Goal: Information Seeking & Learning: Learn about a topic

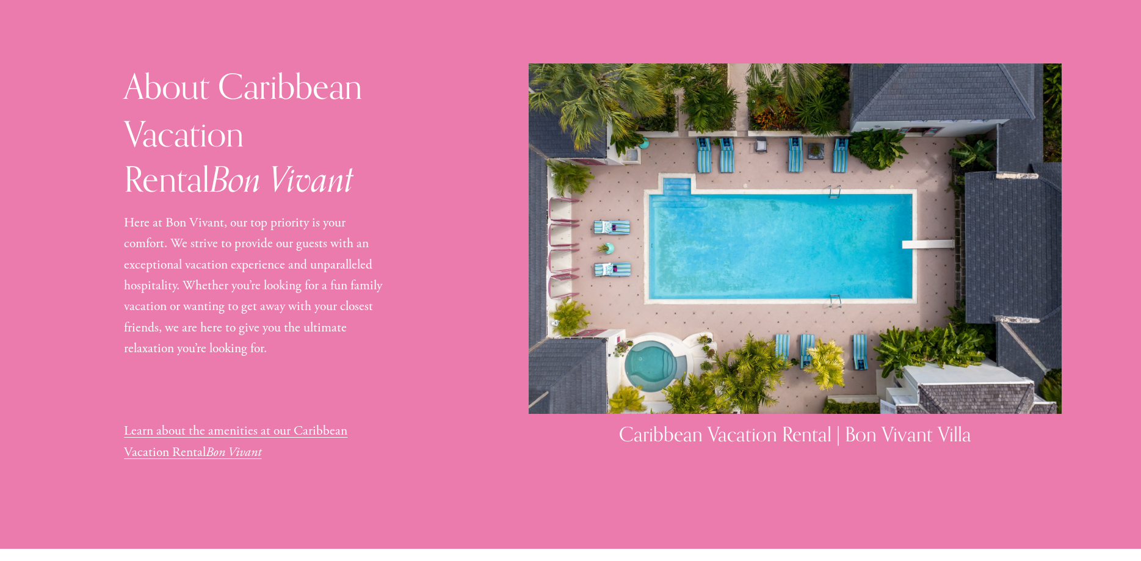
scroll to position [1245, 0]
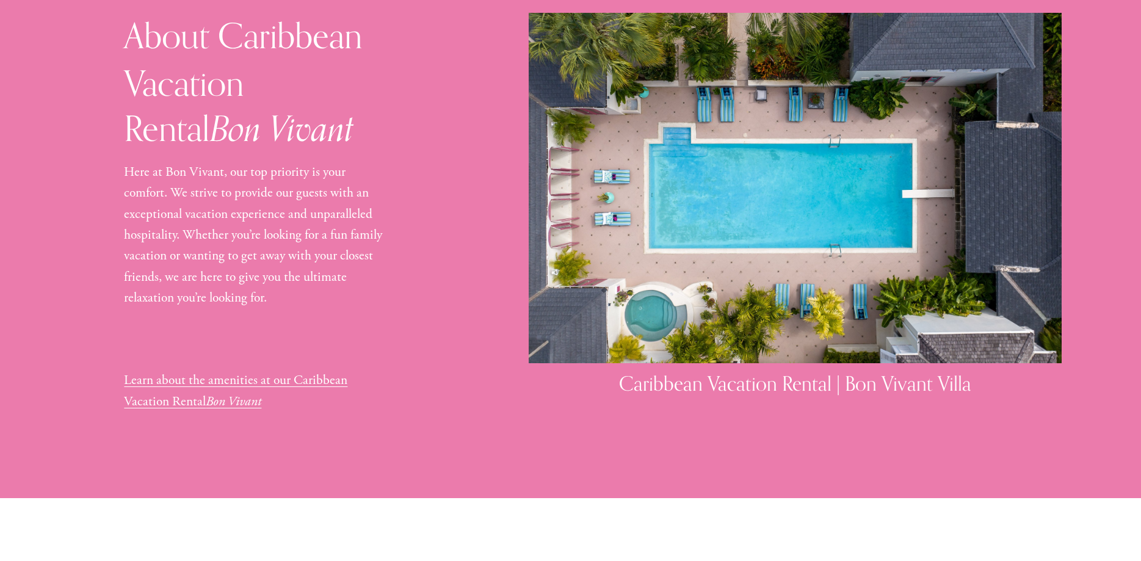
click at [311, 372] on link "Learn about the amenities at our Caribbean Vacation Rental Bon Vivant" at bounding box center [235, 391] width 223 height 38
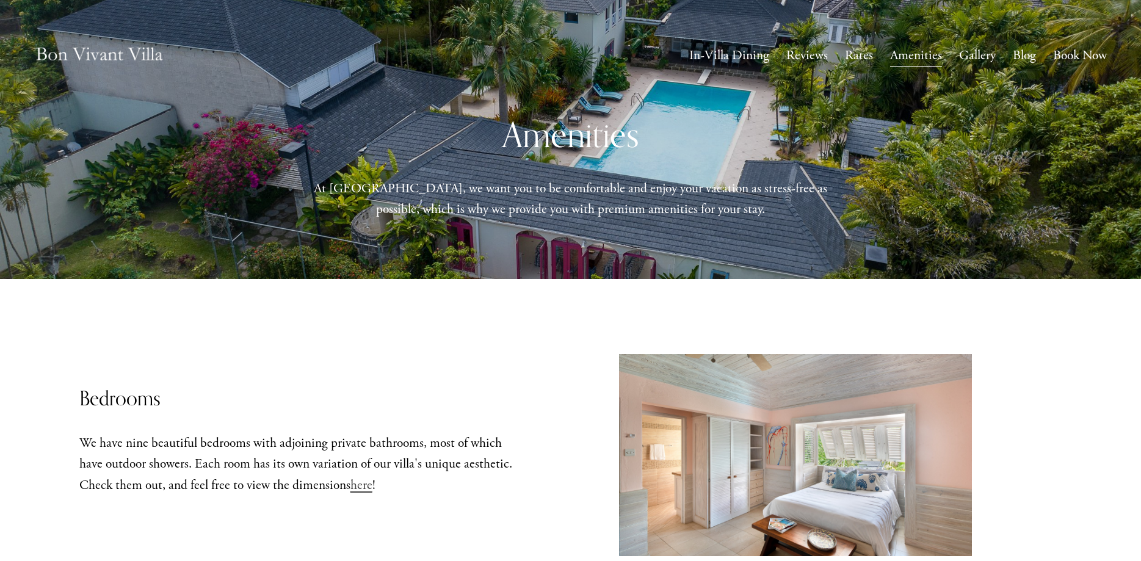
scroll to position [187, 0]
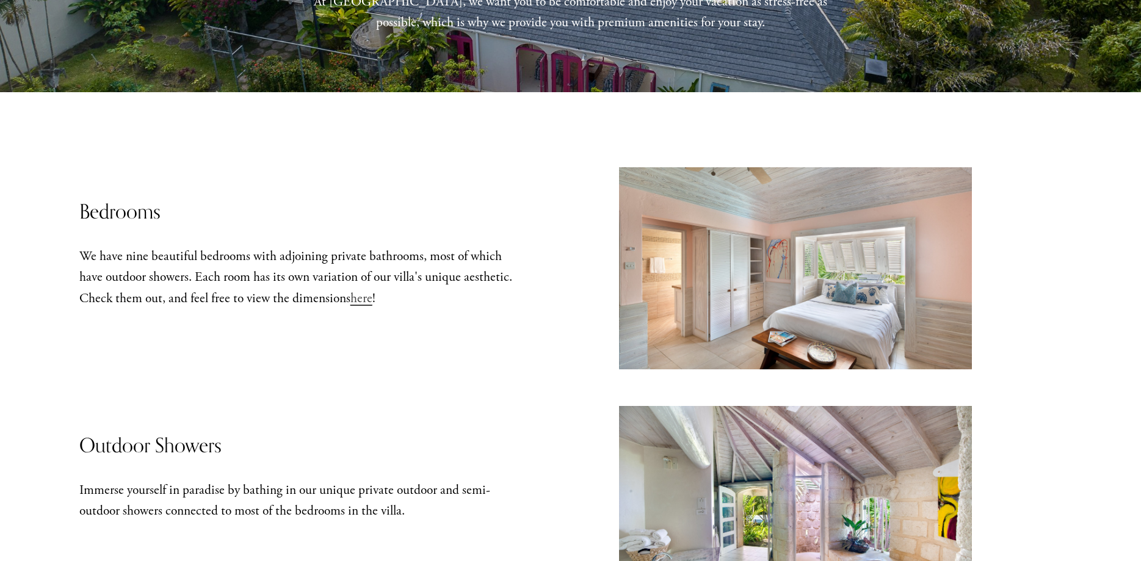
click at [364, 300] on span "here" at bounding box center [361, 298] width 22 height 17
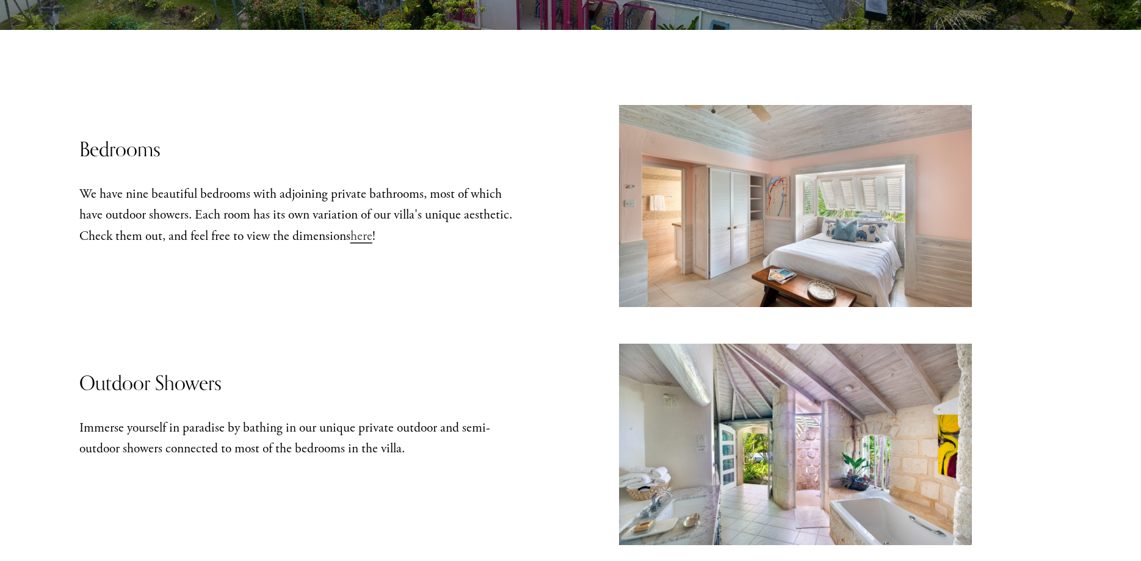
scroll to position [0, 0]
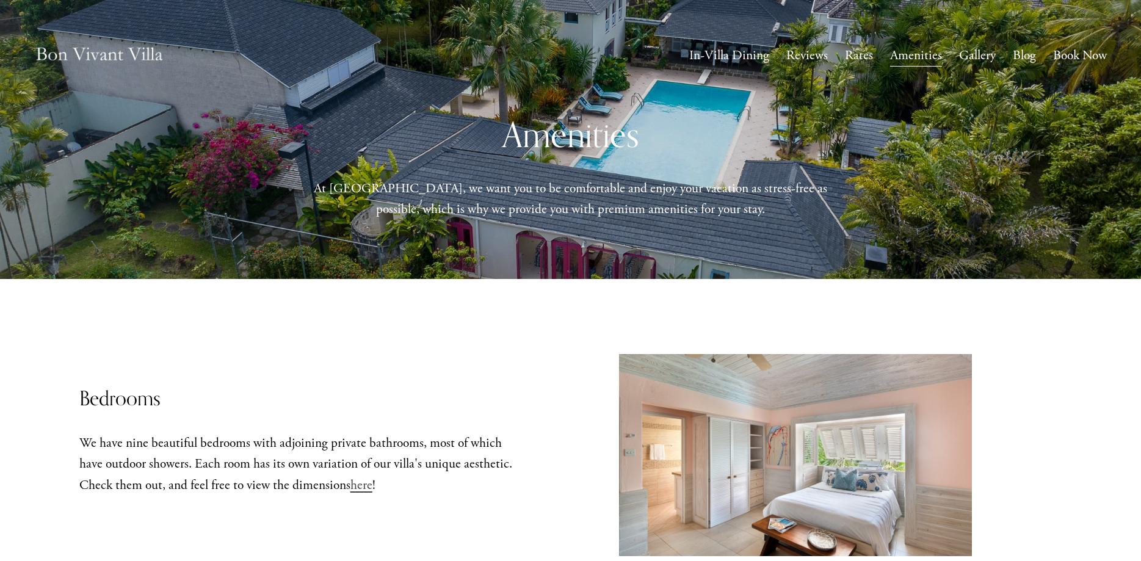
click at [1023, 57] on link "Blog" at bounding box center [1024, 56] width 23 height 24
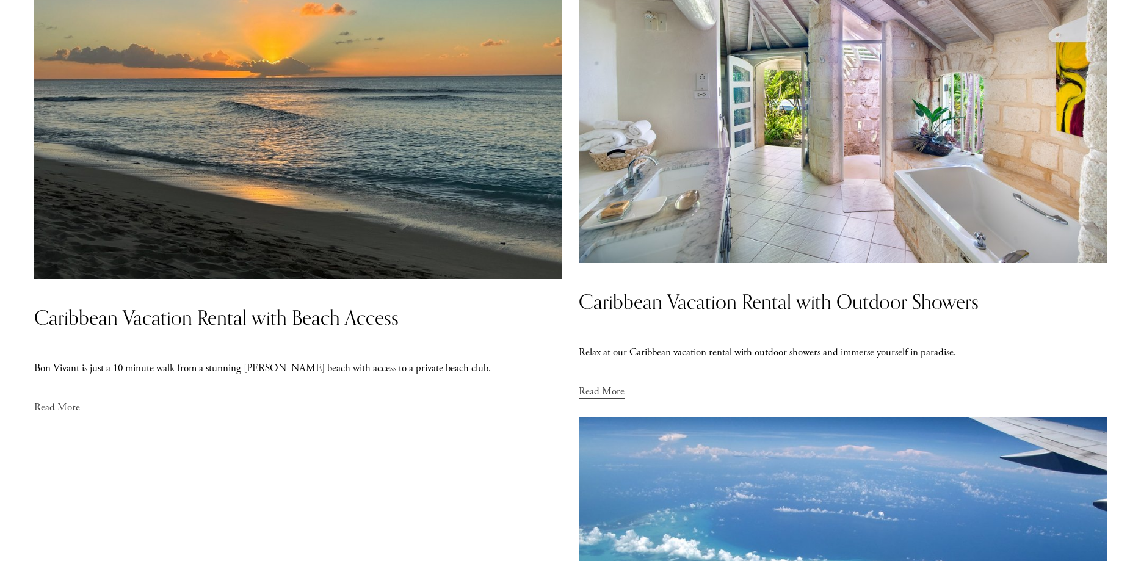
scroll to position [1183, 0]
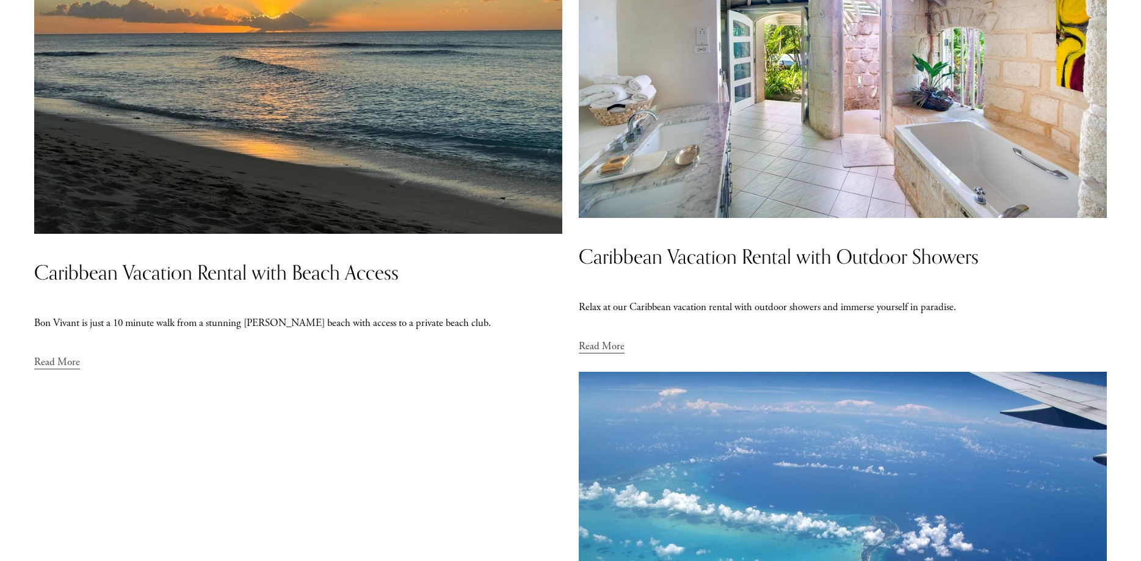
click at [829, 256] on link "Caribbean Vacation Rental with Outdoor Showers" at bounding box center [779, 256] width 400 height 24
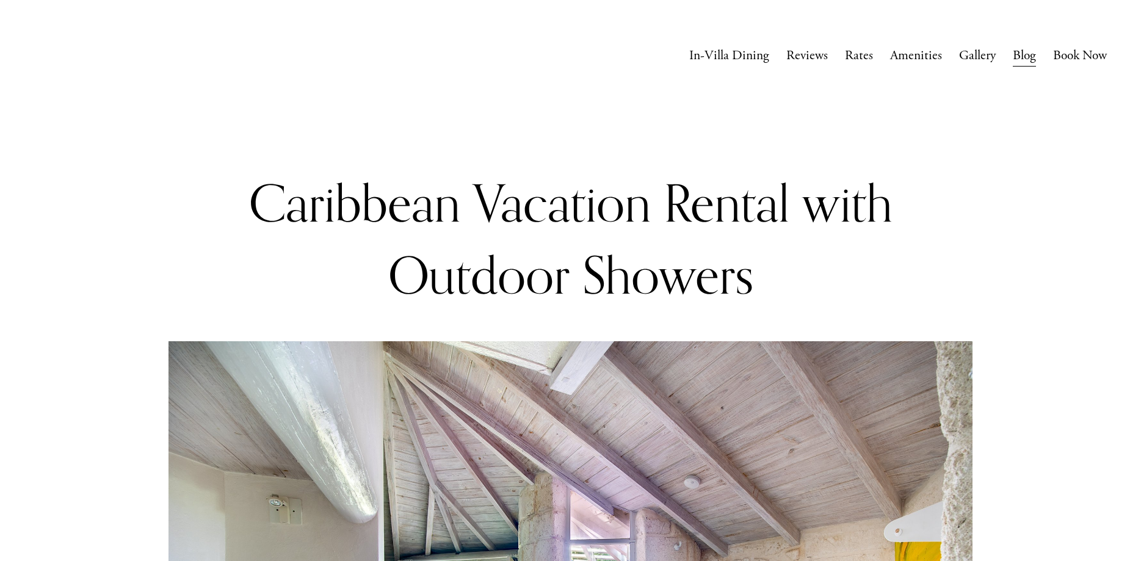
click at [978, 55] on link "Gallery" at bounding box center [977, 56] width 37 height 24
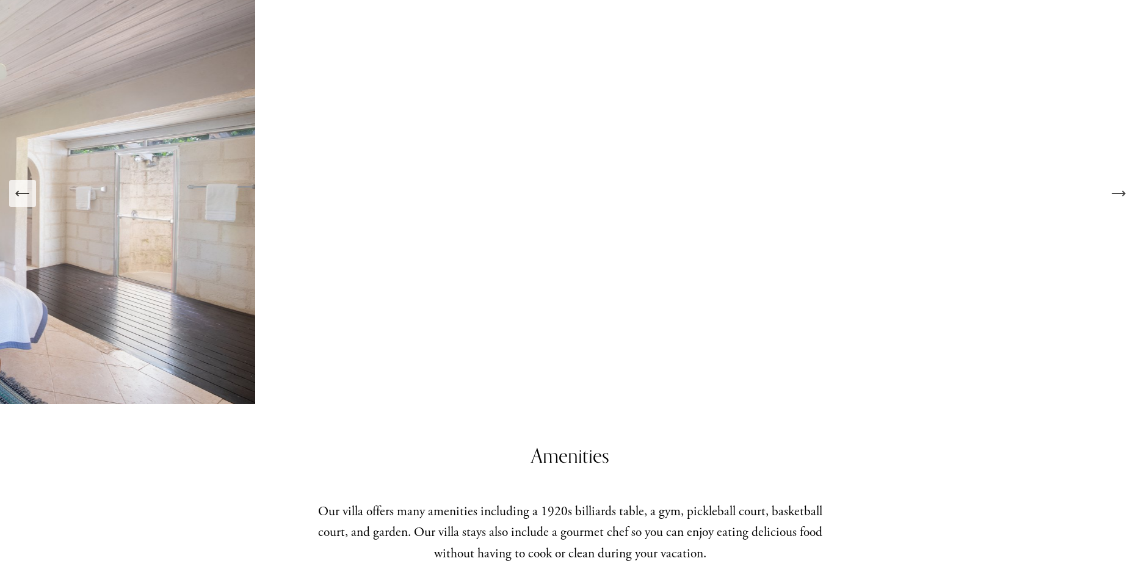
scroll to position [1930, 0]
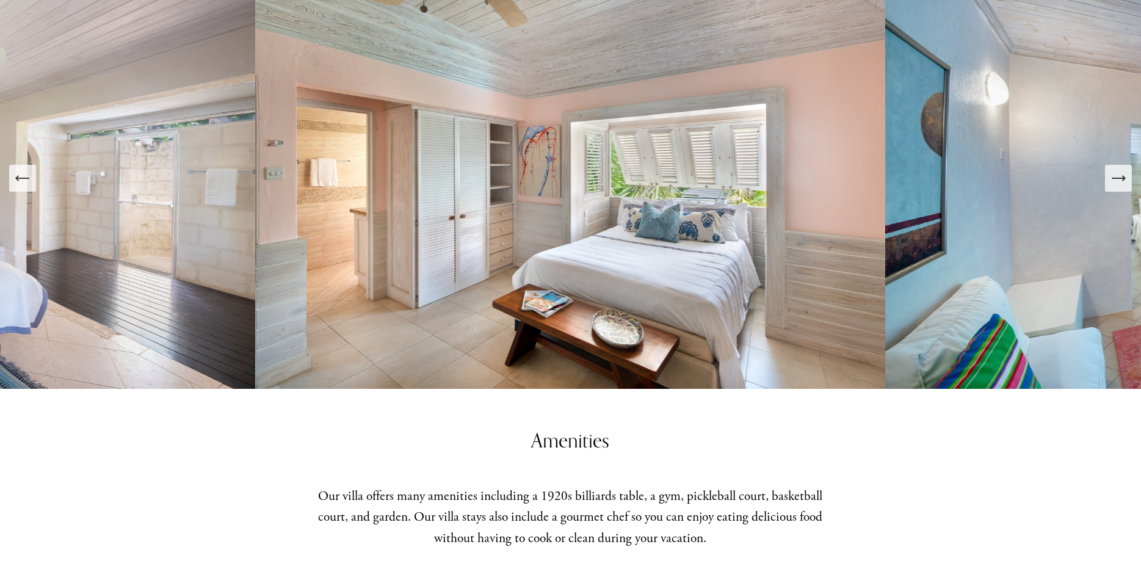
click at [1116, 178] on icon "Next Slide" at bounding box center [1118, 178] width 17 height 17
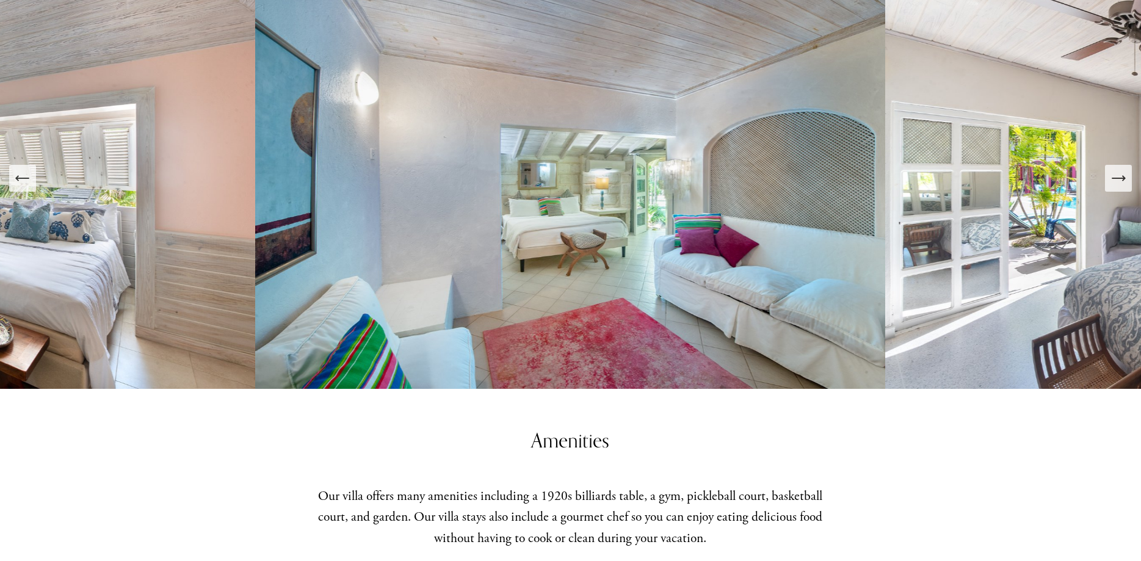
click at [1116, 178] on icon "Next Slide" at bounding box center [1118, 178] width 17 height 17
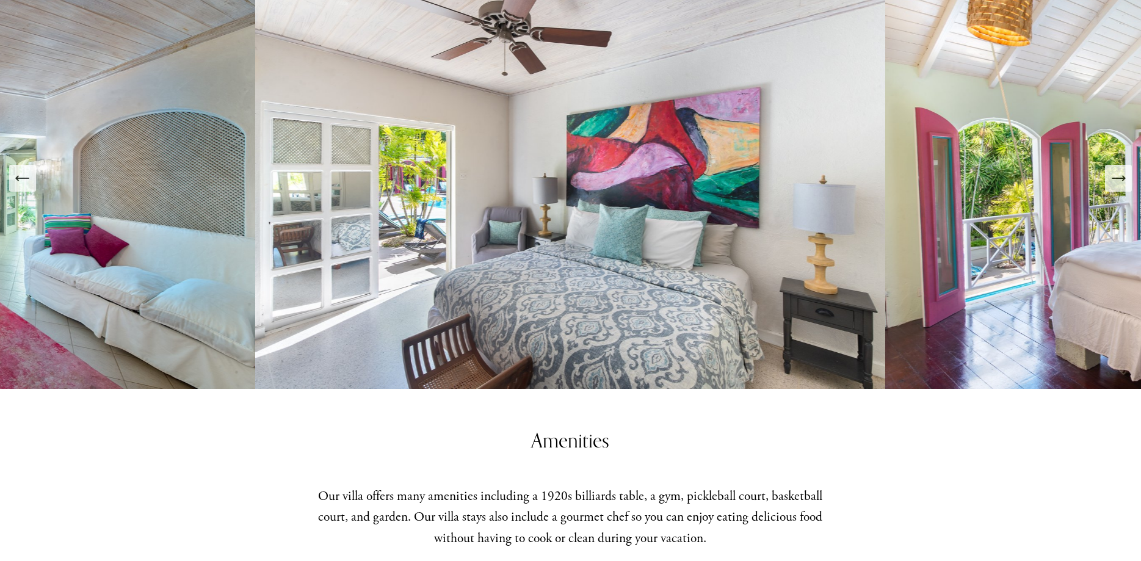
click at [1116, 178] on icon "Next Slide" at bounding box center [1118, 178] width 17 height 17
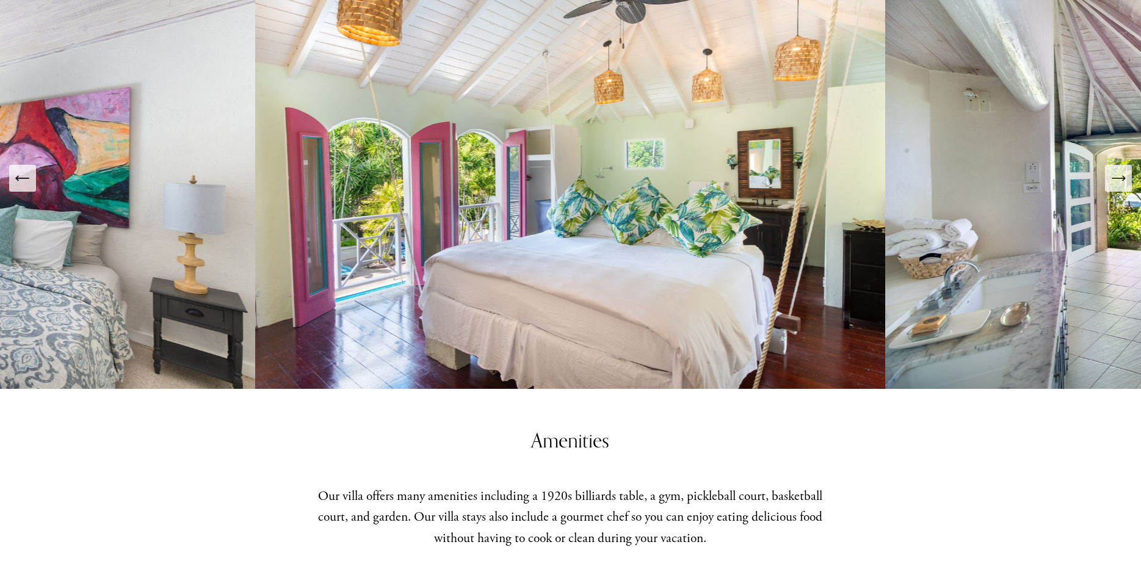
click at [1116, 178] on icon "Next Slide" at bounding box center [1118, 178] width 17 height 17
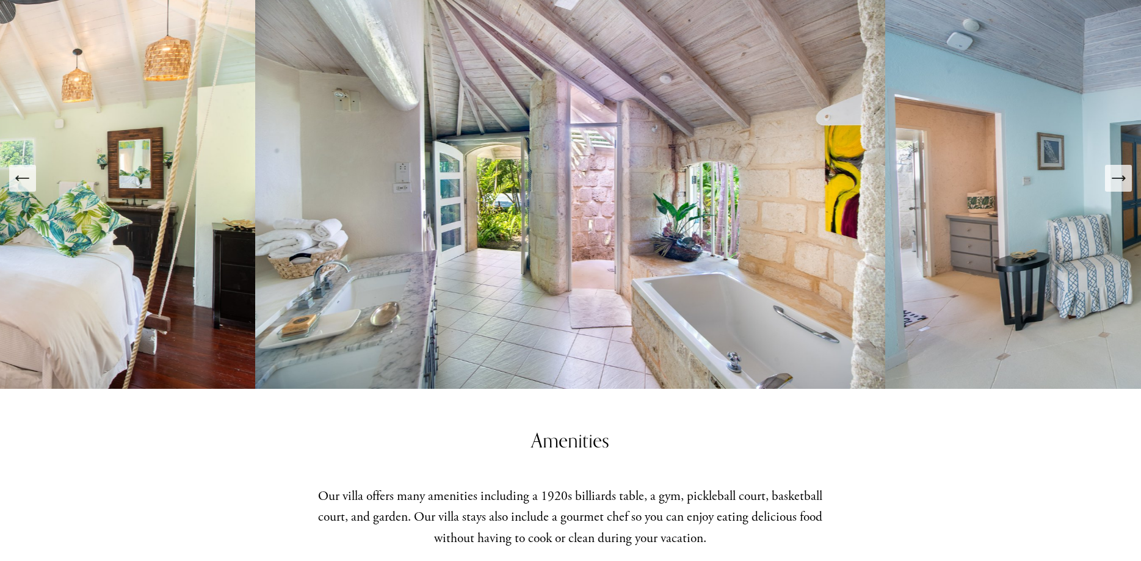
click at [1116, 178] on icon "Next Slide" at bounding box center [1118, 178] width 17 height 17
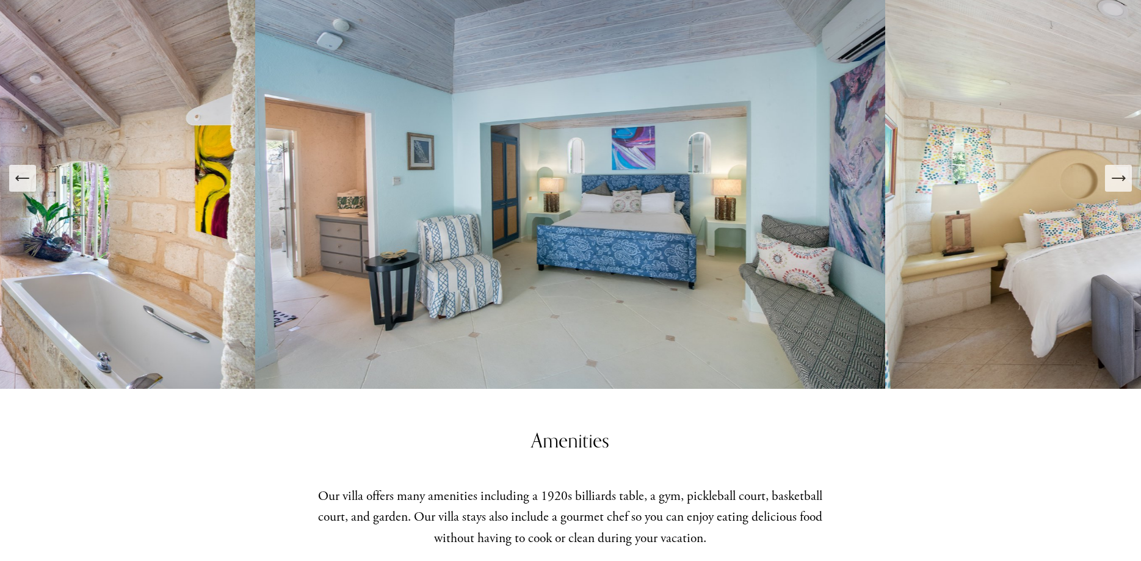
click at [1116, 178] on icon "Next Slide" at bounding box center [1118, 178] width 17 height 17
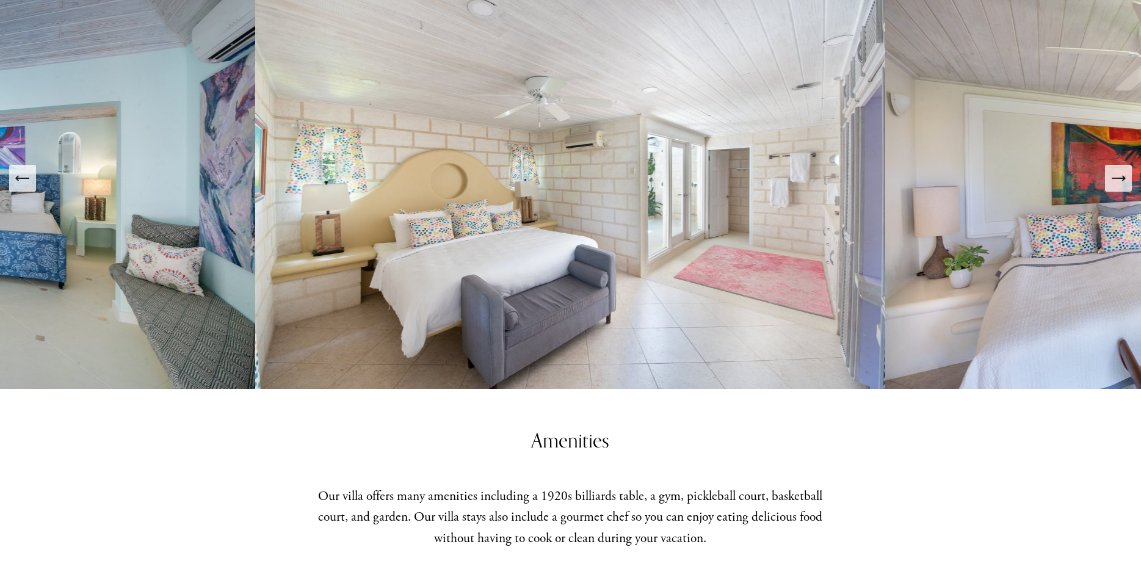
click at [1116, 178] on icon "Next Slide" at bounding box center [1118, 178] width 17 height 17
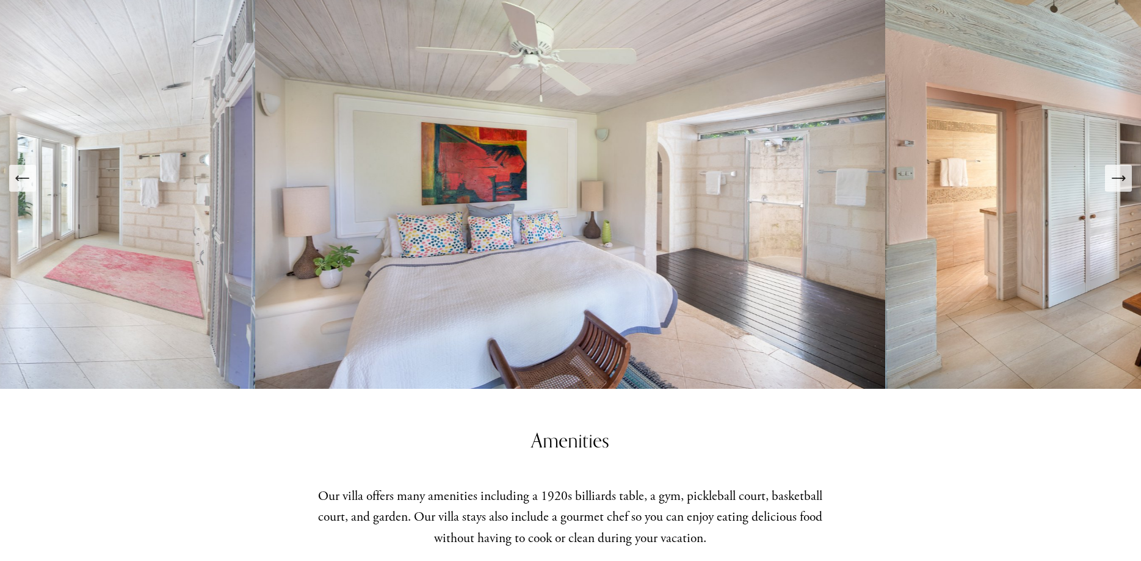
click at [1116, 178] on icon "Next Slide" at bounding box center [1118, 178] width 17 height 17
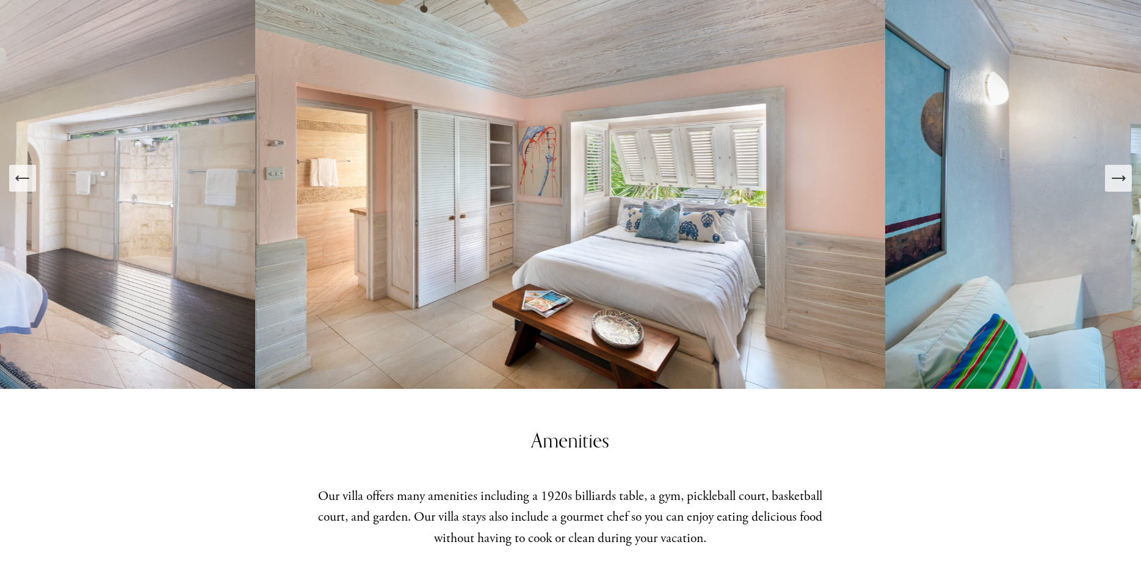
click at [1116, 178] on icon "Next Slide" at bounding box center [1118, 178] width 17 height 17
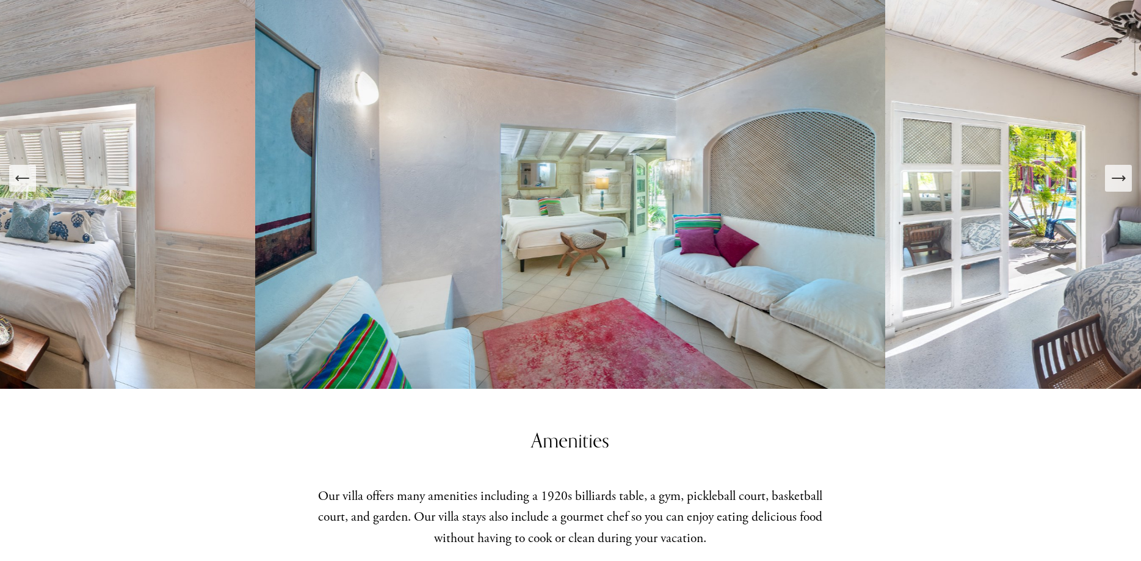
click at [1116, 178] on icon "Next Slide" at bounding box center [1118, 178] width 17 height 17
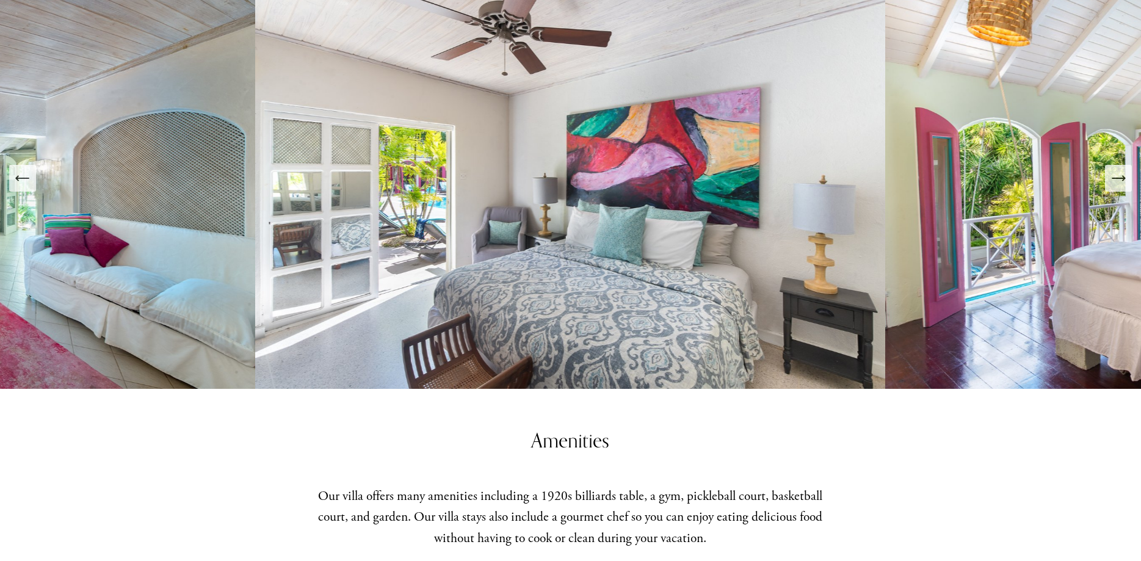
click at [1116, 178] on icon "Next Slide" at bounding box center [1118, 178] width 17 height 17
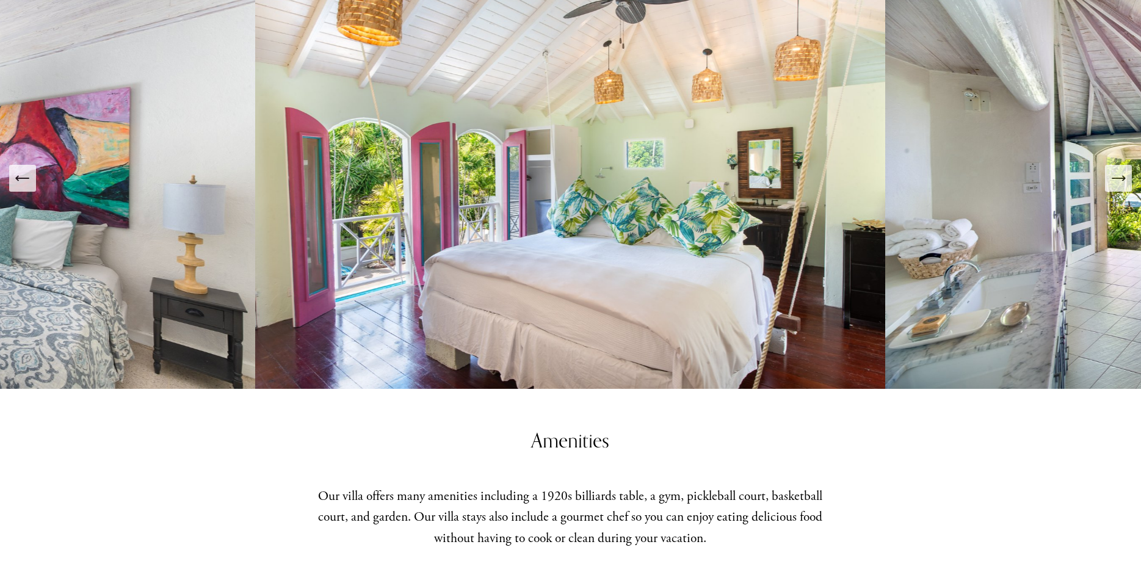
click at [1116, 178] on icon "Next Slide" at bounding box center [1118, 178] width 17 height 17
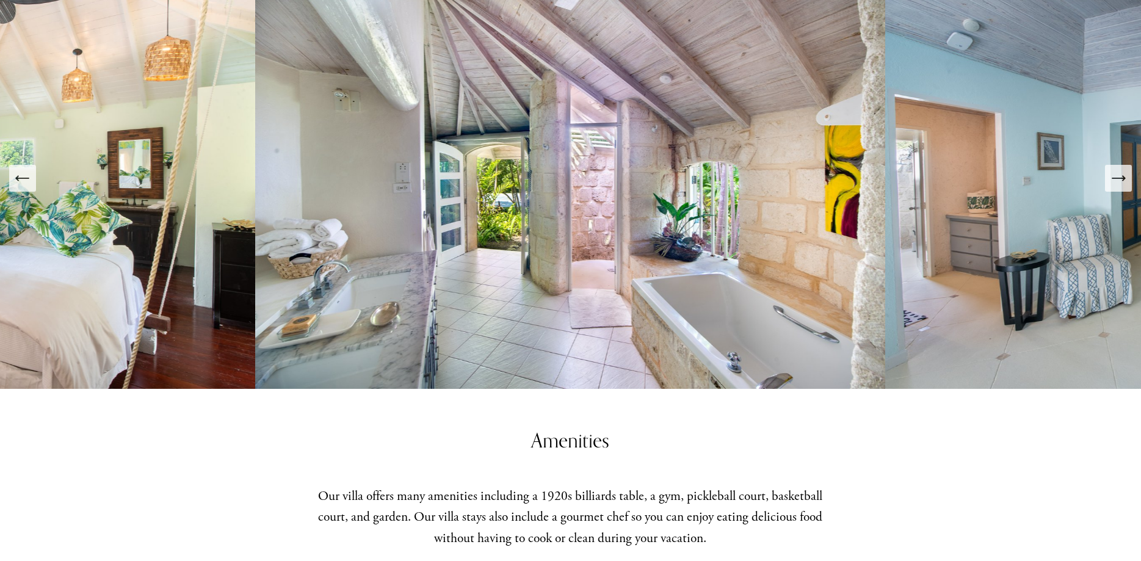
click at [1116, 178] on icon "Next Slide" at bounding box center [1118, 178] width 17 height 17
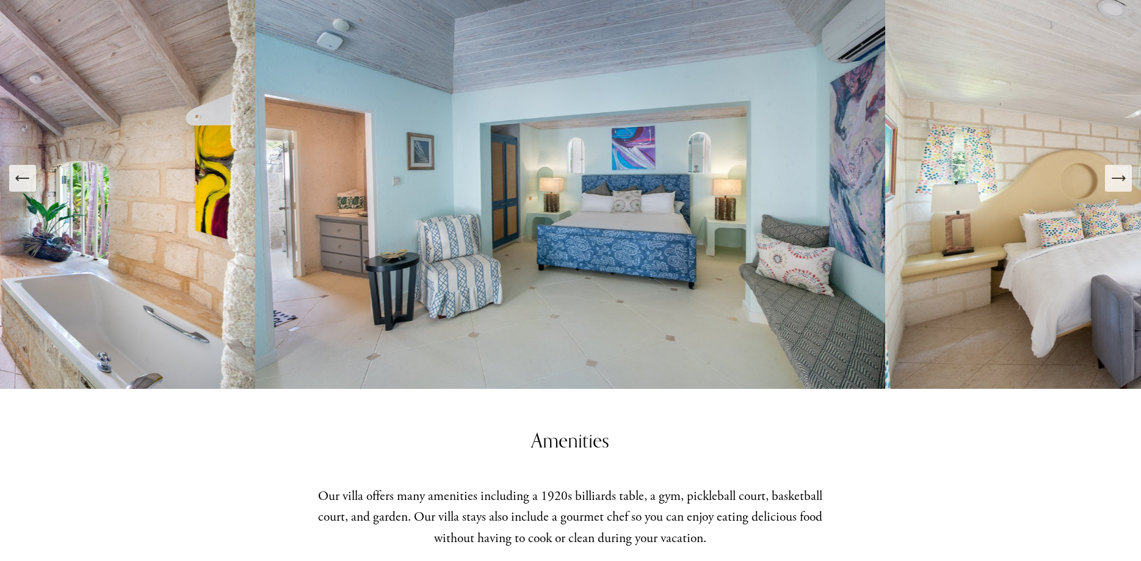
click at [1116, 178] on icon "Next Slide" at bounding box center [1118, 178] width 17 height 17
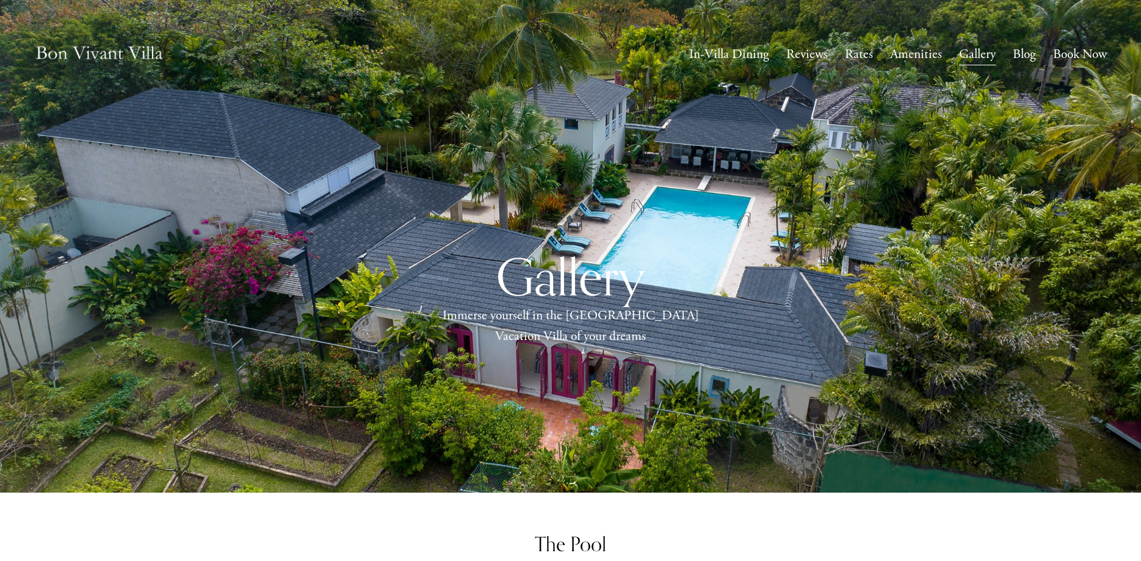
scroll to position [0, 0]
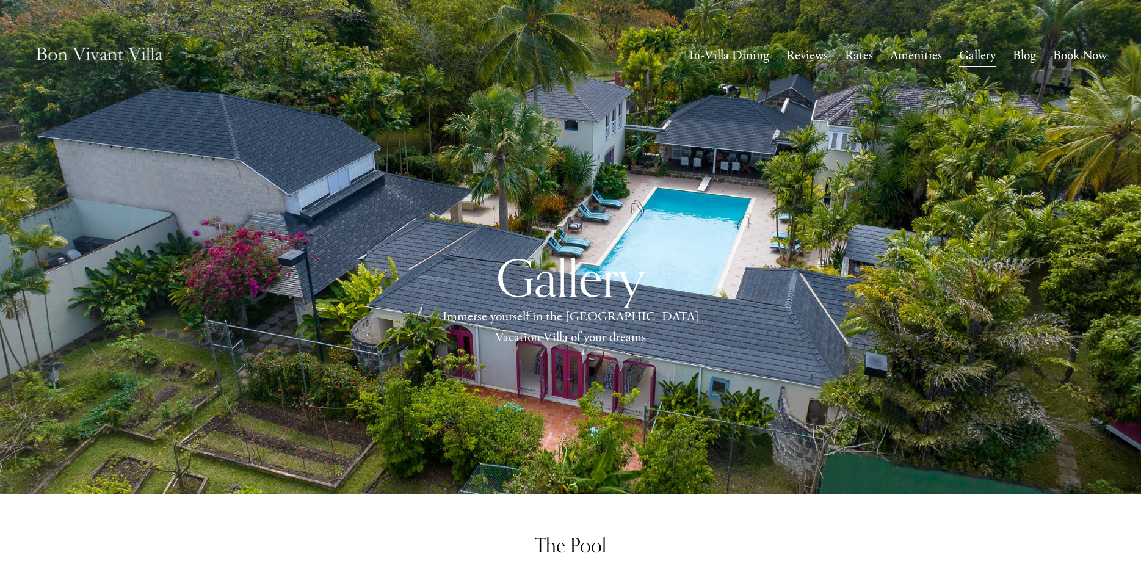
click at [814, 59] on link "Reviews" at bounding box center [807, 56] width 42 height 24
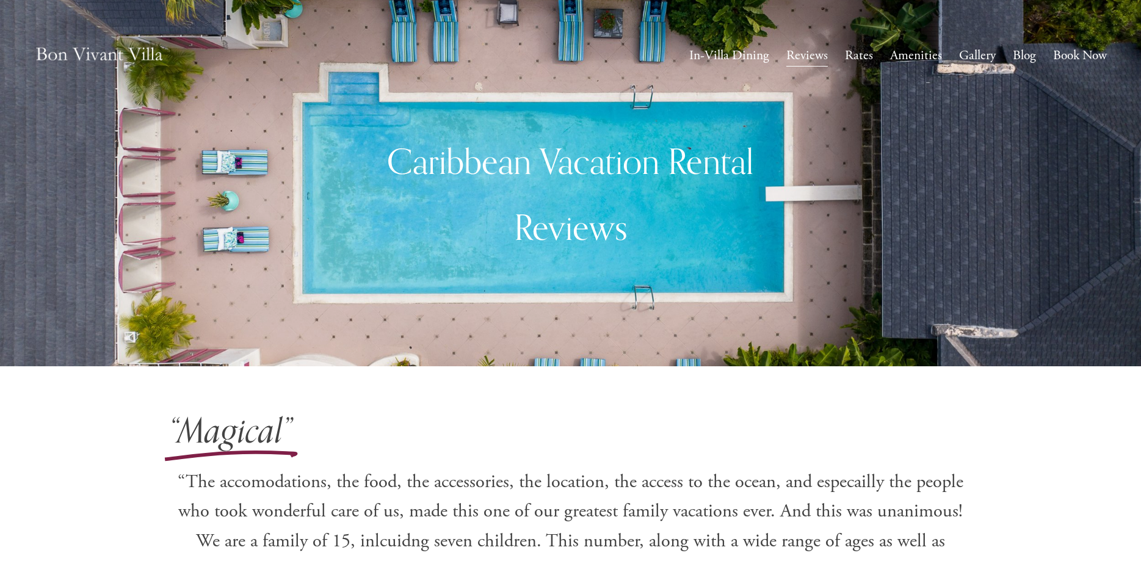
click at [1018, 52] on link "Blog" at bounding box center [1024, 56] width 23 height 24
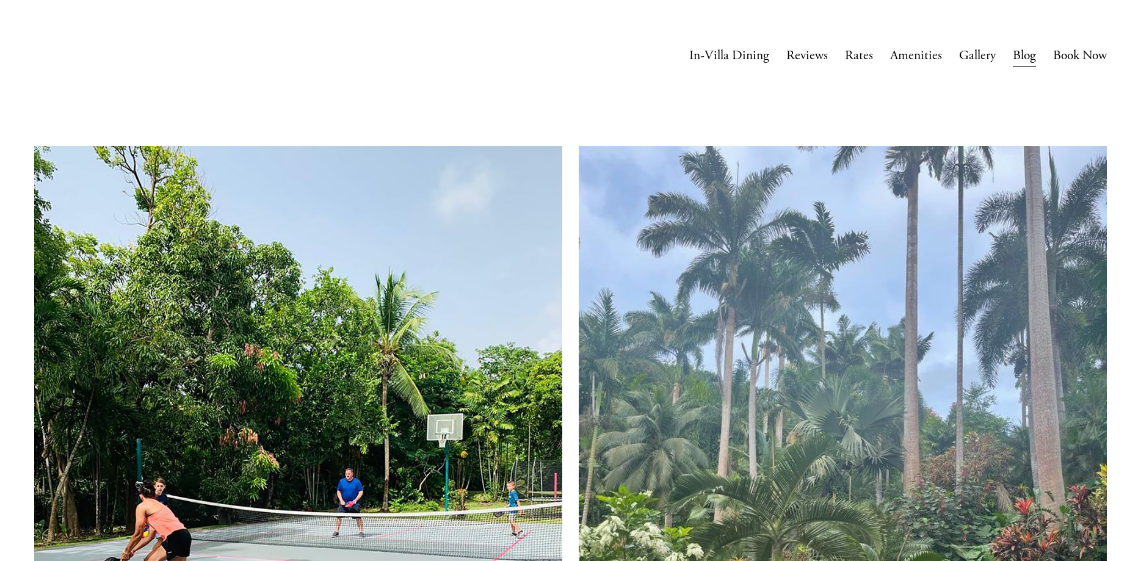
click at [973, 59] on link "Gallery" at bounding box center [977, 56] width 37 height 24
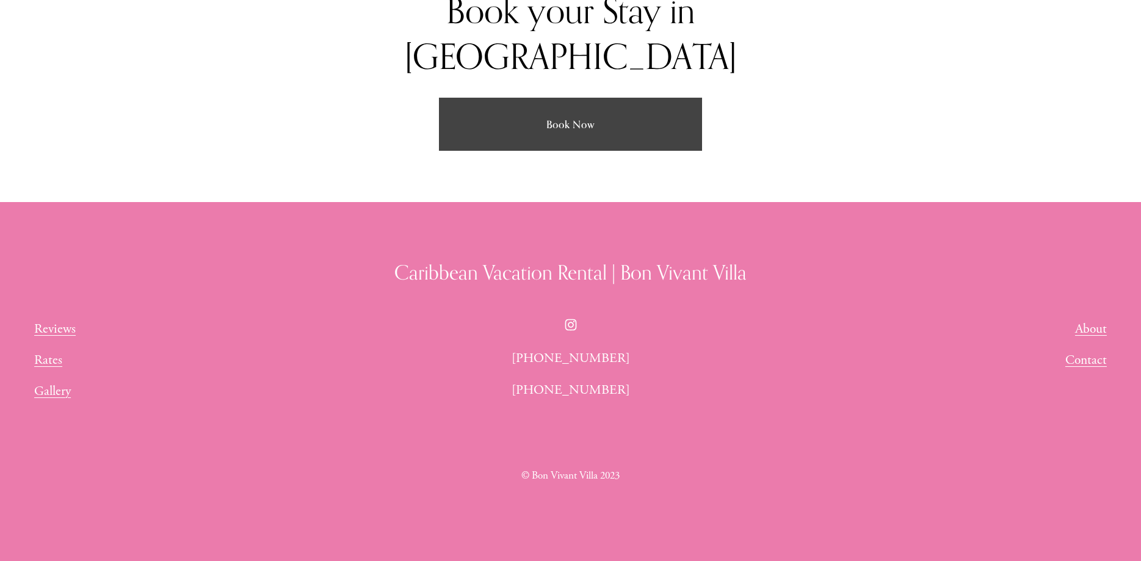
scroll to position [3024, 0]
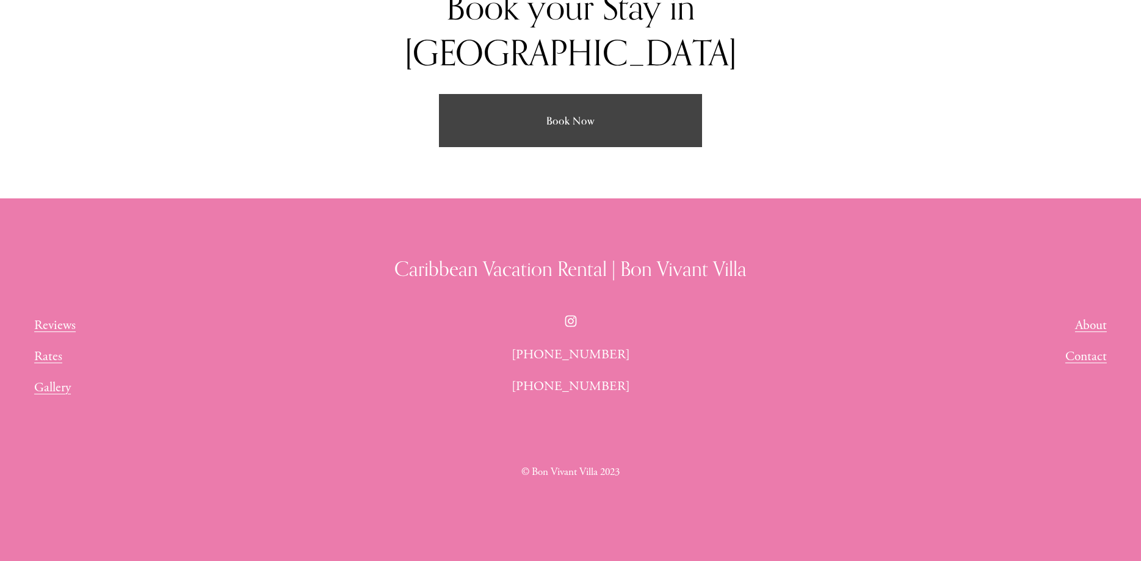
click at [1089, 315] on link "About" at bounding box center [1091, 325] width 32 height 21
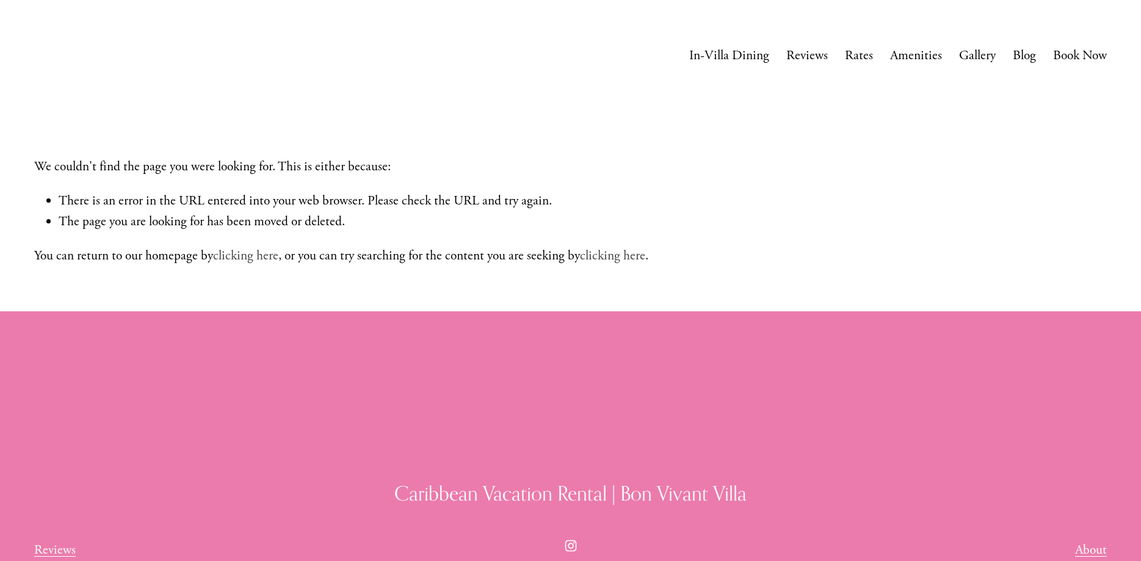
click at [234, 259] on link "clicking here" at bounding box center [245, 255] width 65 height 17
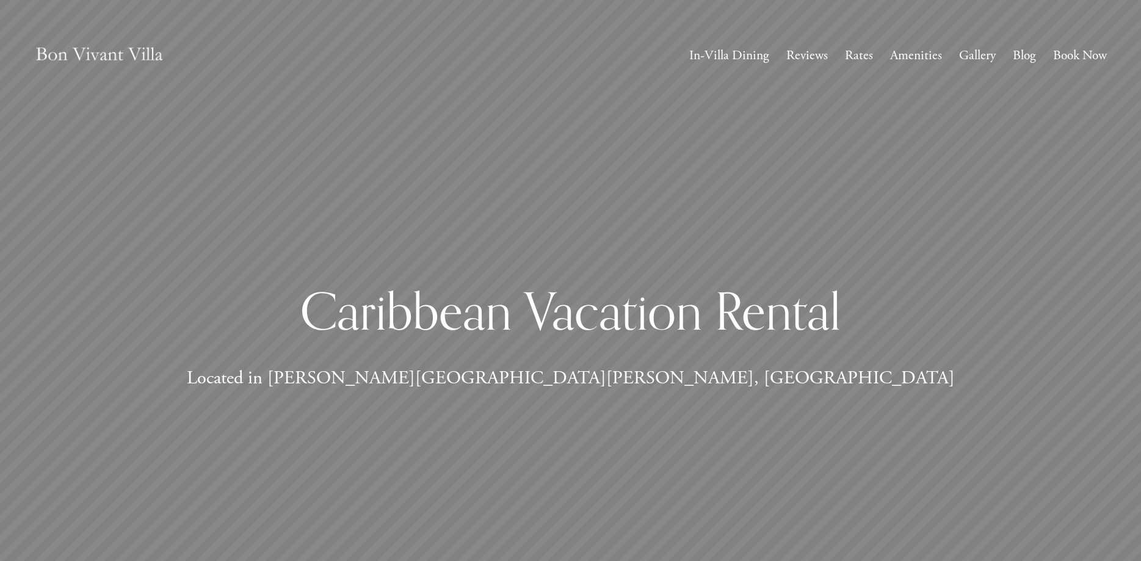
click at [858, 56] on link "Rates" at bounding box center [859, 56] width 28 height 24
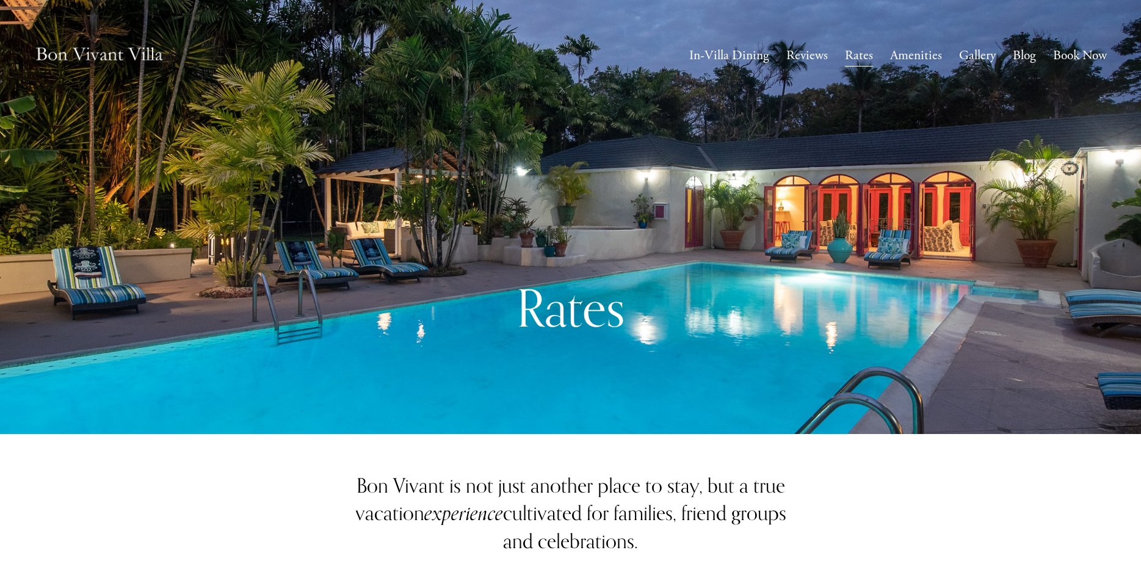
click at [906, 59] on link "Amenities" at bounding box center [916, 56] width 52 height 24
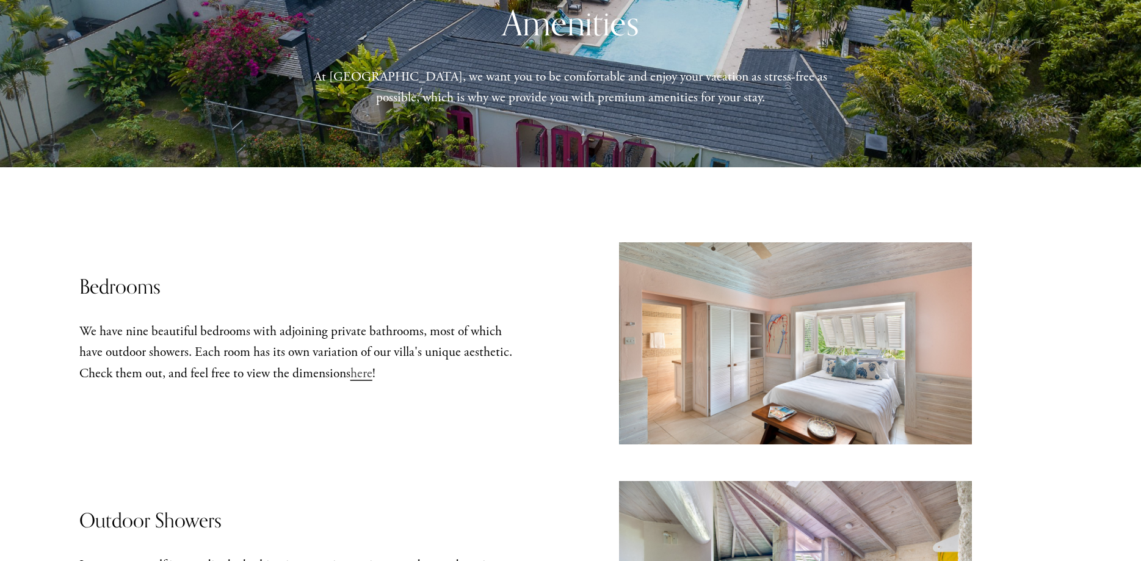
scroll to position [187, 0]
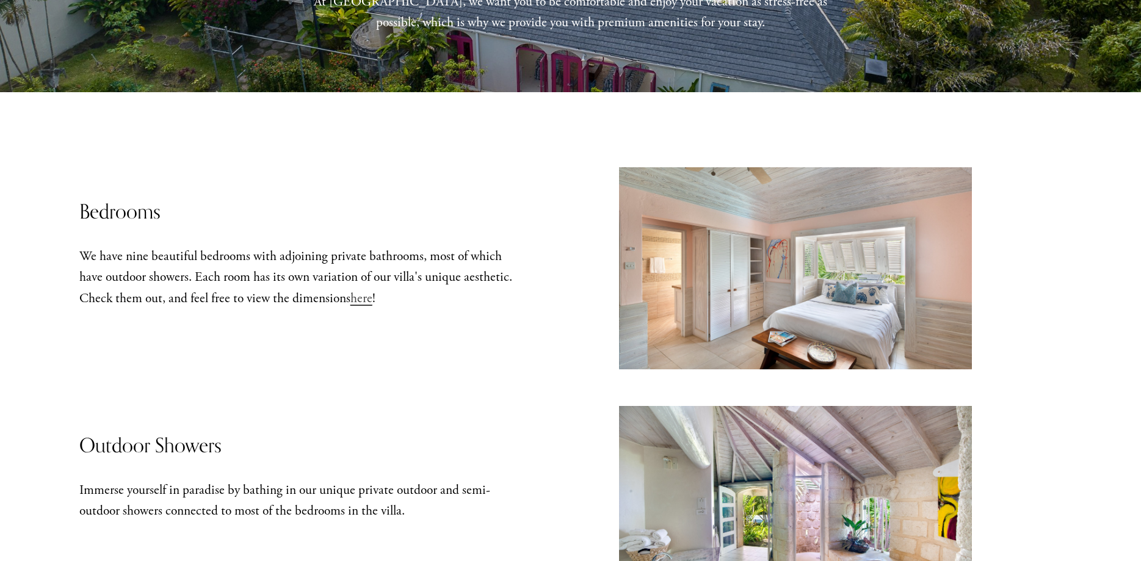
click at [366, 303] on span "here" at bounding box center [361, 298] width 22 height 17
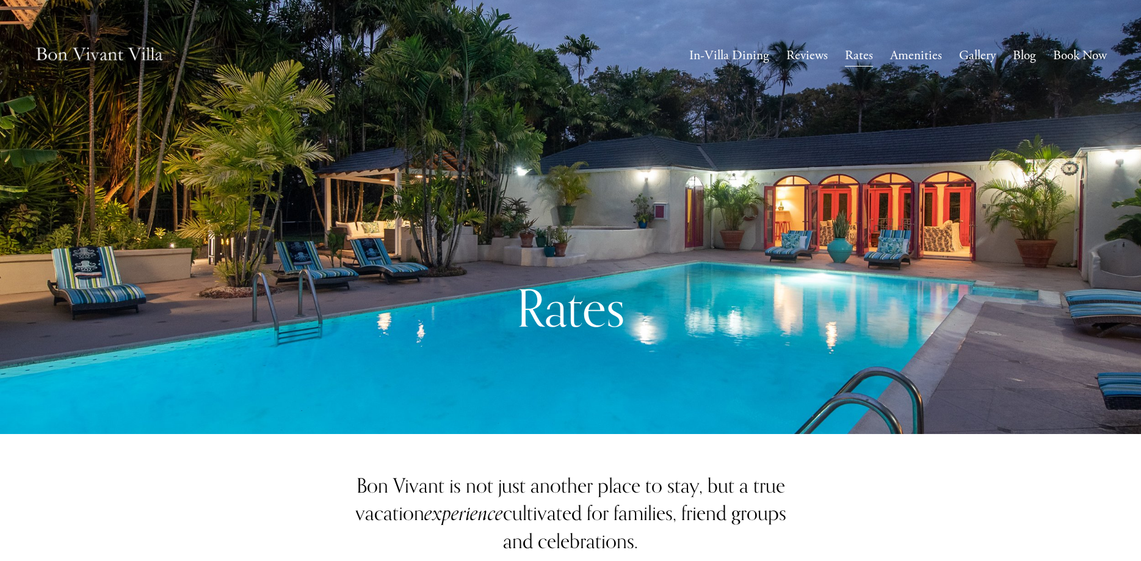
click at [802, 55] on link "Reviews" at bounding box center [807, 56] width 42 height 24
